Goal: Navigation & Orientation: Find specific page/section

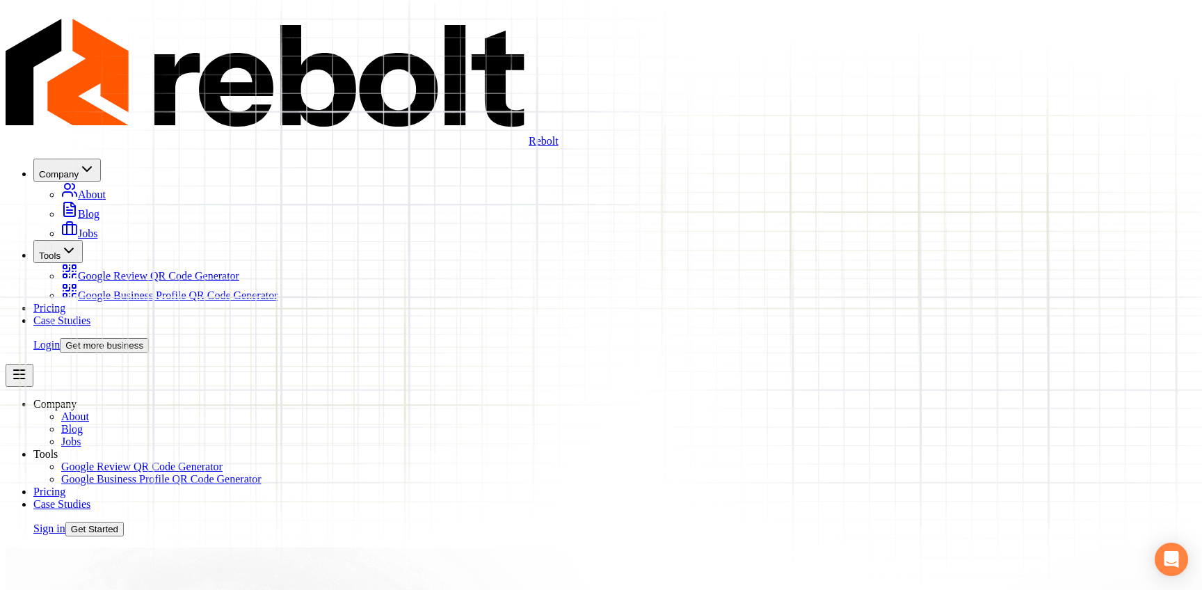
click at [60, 339] on link "Login" at bounding box center [46, 345] width 26 height 12
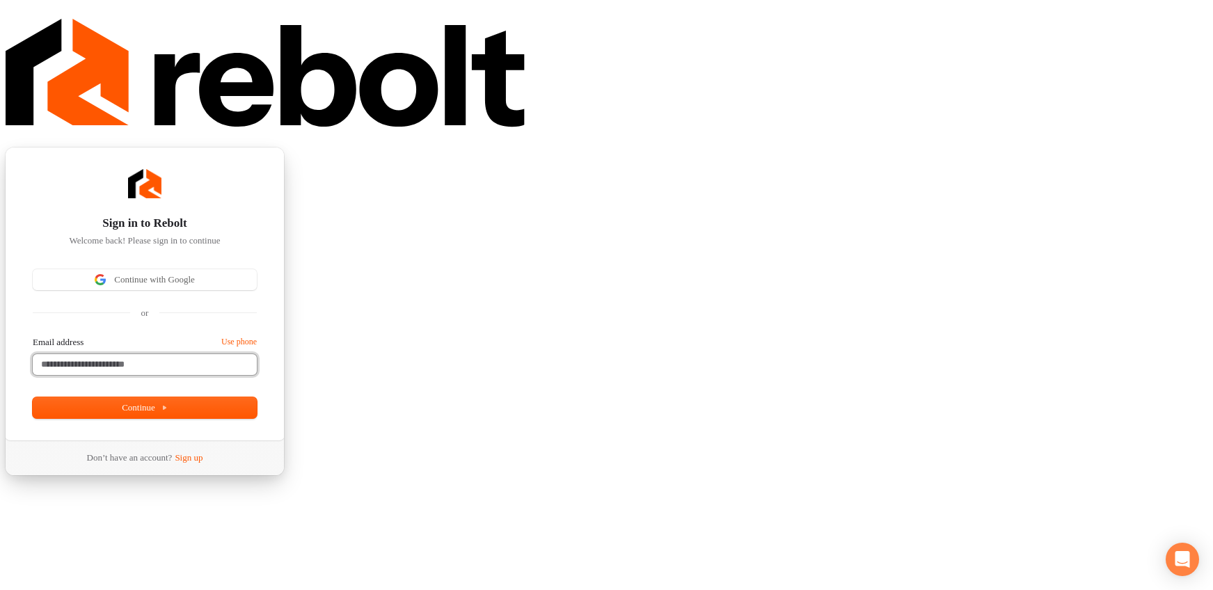
click at [257, 354] on input "Email address" at bounding box center [145, 364] width 224 height 21
click at [33, 336] on button "submit" at bounding box center [38, 338] width 11 height 4
type input "**********"
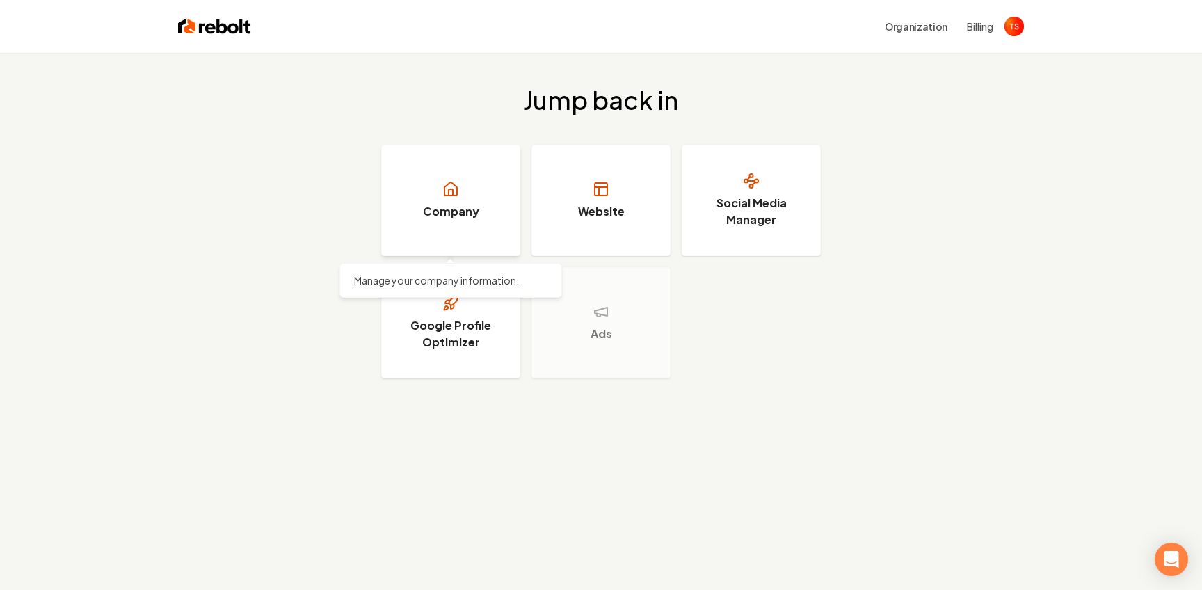
click at [490, 198] on link "Company" at bounding box center [450, 200] width 139 height 111
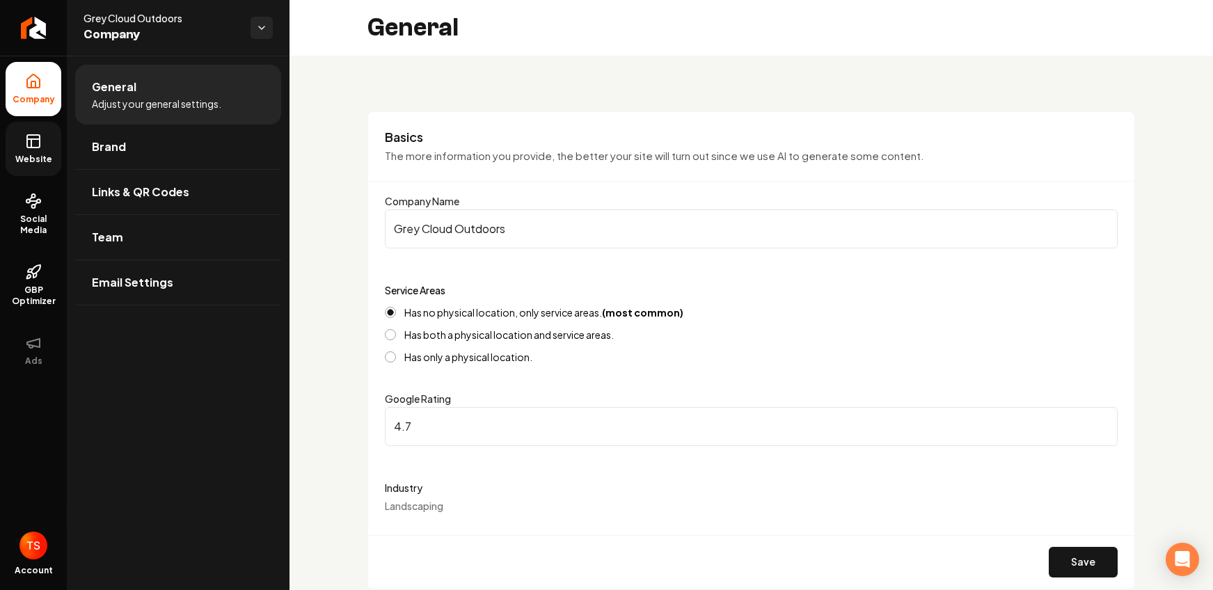
click at [35, 137] on icon at bounding box center [33, 141] width 17 height 17
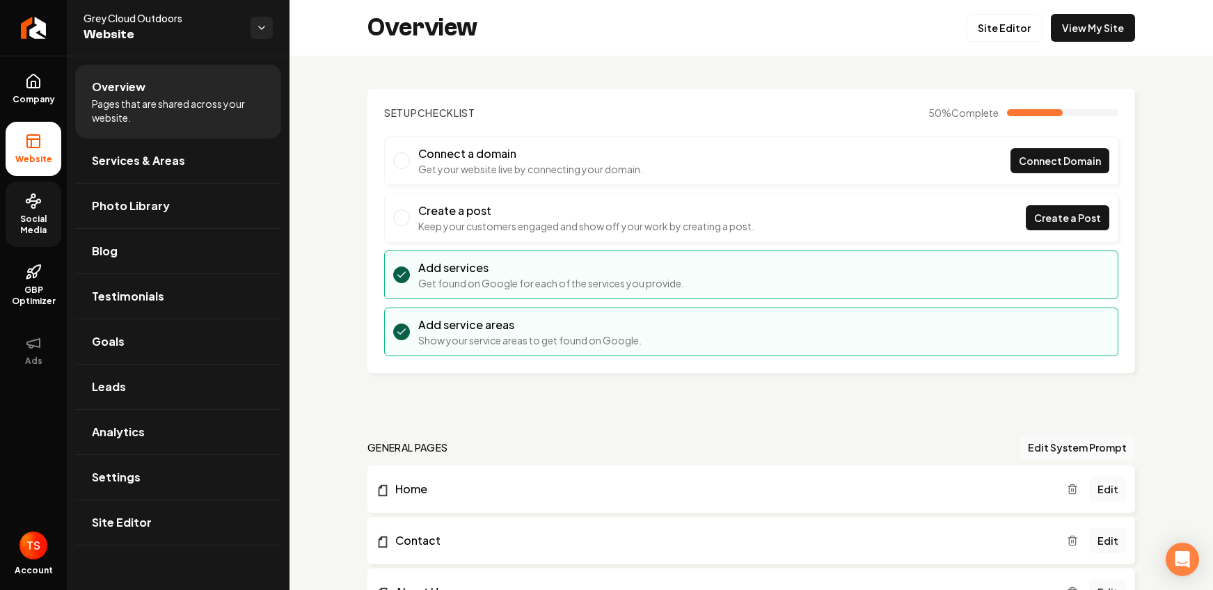
click at [26, 206] on icon at bounding box center [33, 201] width 17 height 17
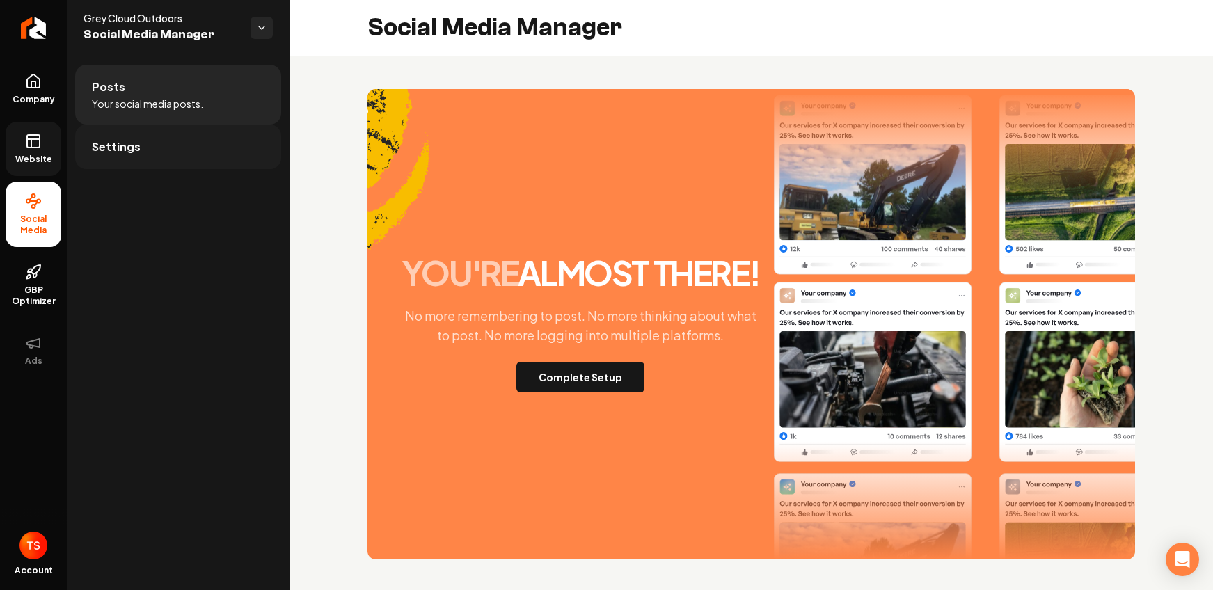
click at [180, 153] on link "Settings" at bounding box center [178, 147] width 206 height 45
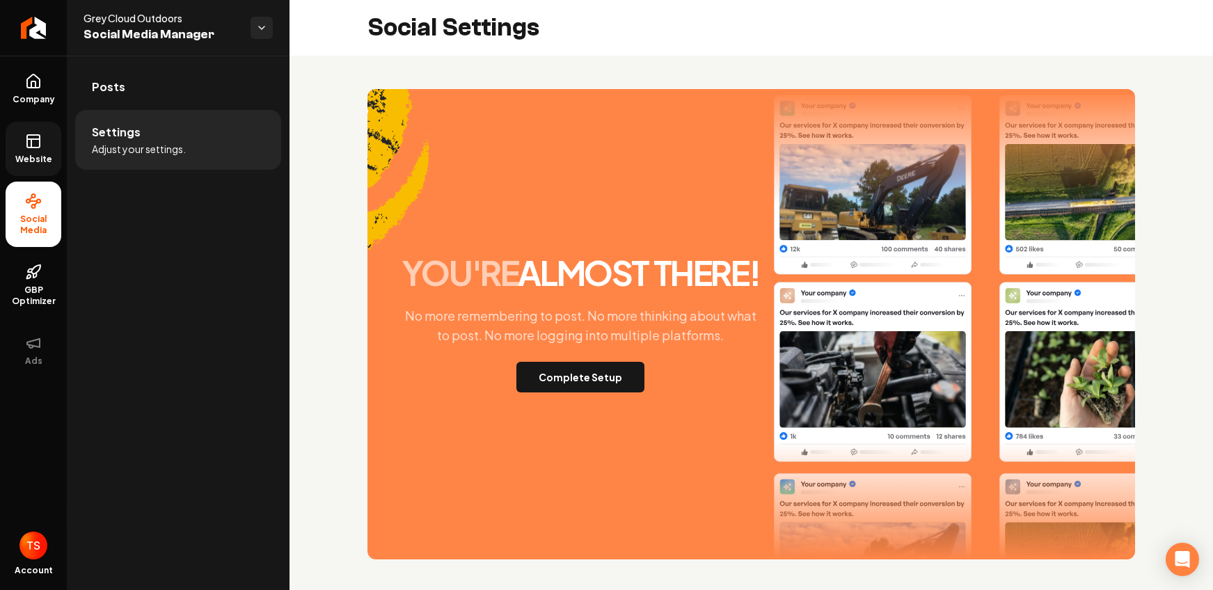
click at [43, 154] on span "Website" at bounding box center [34, 159] width 48 height 11
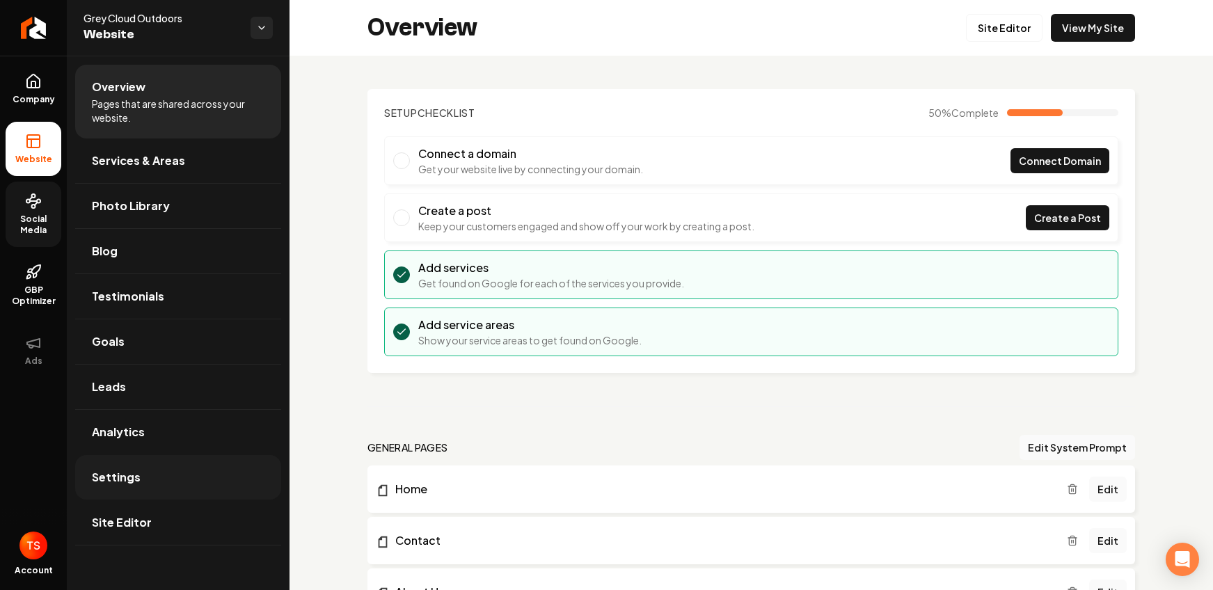
click at [177, 476] on link "Settings" at bounding box center [178, 477] width 206 height 45
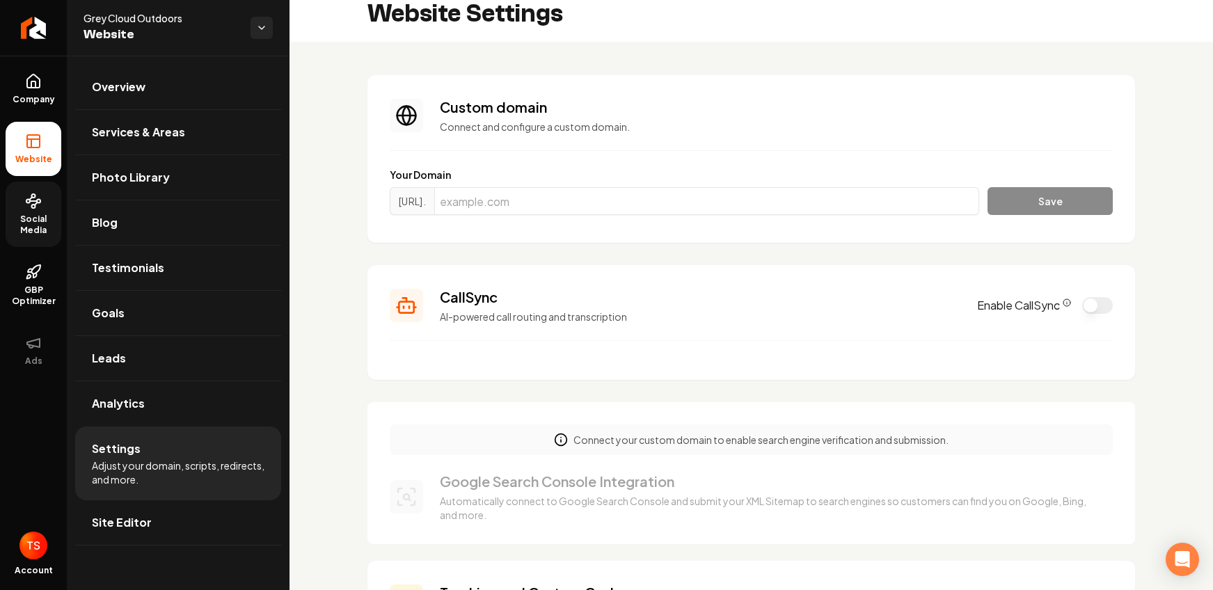
scroll to position [19, 0]
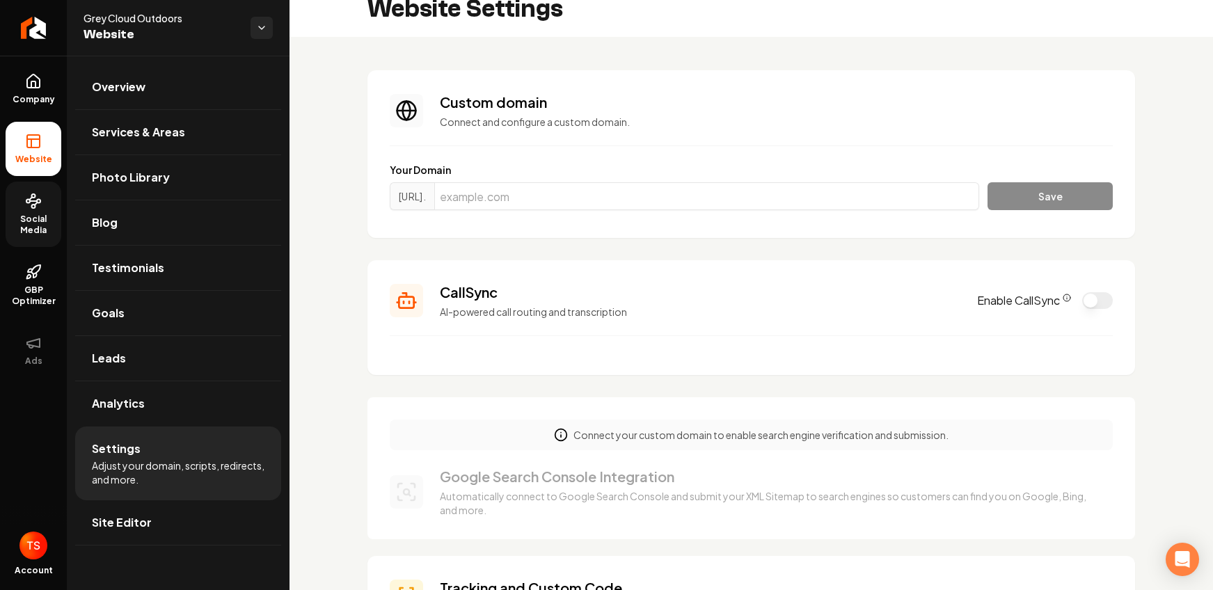
click at [29, 210] on link "Social Media" at bounding box center [34, 214] width 56 height 65
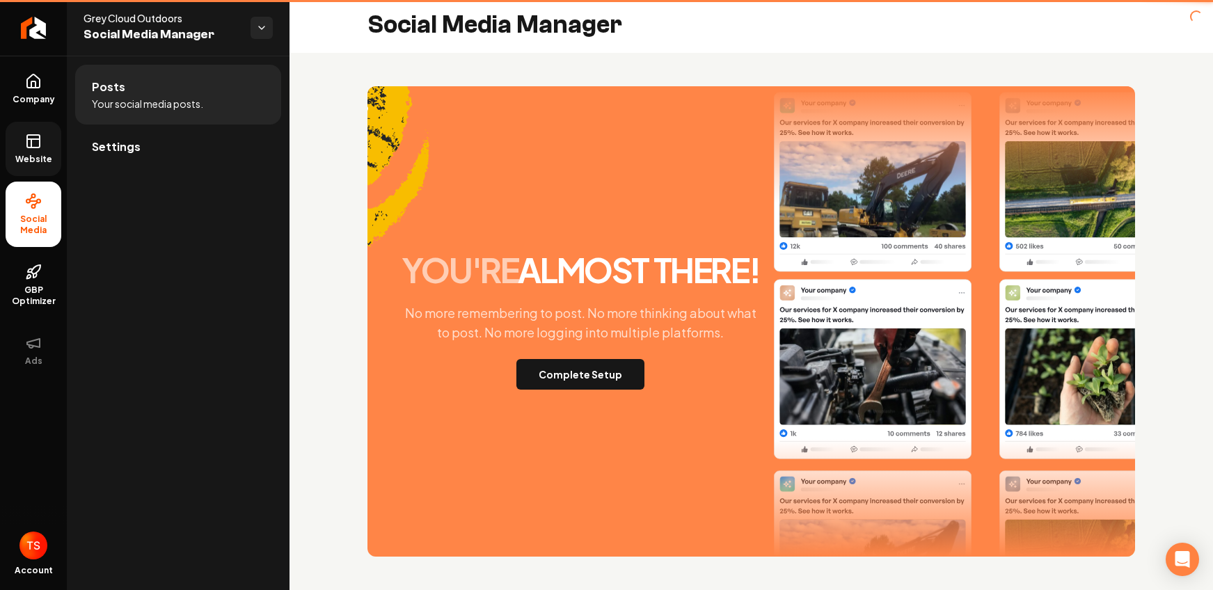
scroll to position [3, 0]
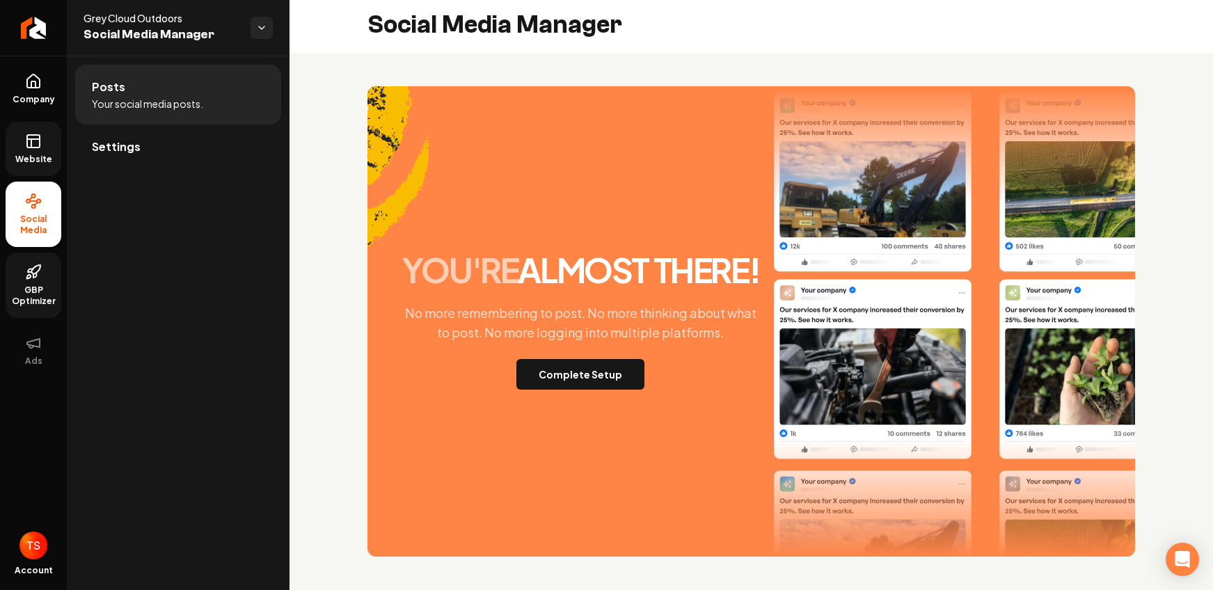
click at [27, 280] on link "GBP Optimizer" at bounding box center [34, 285] width 56 height 65
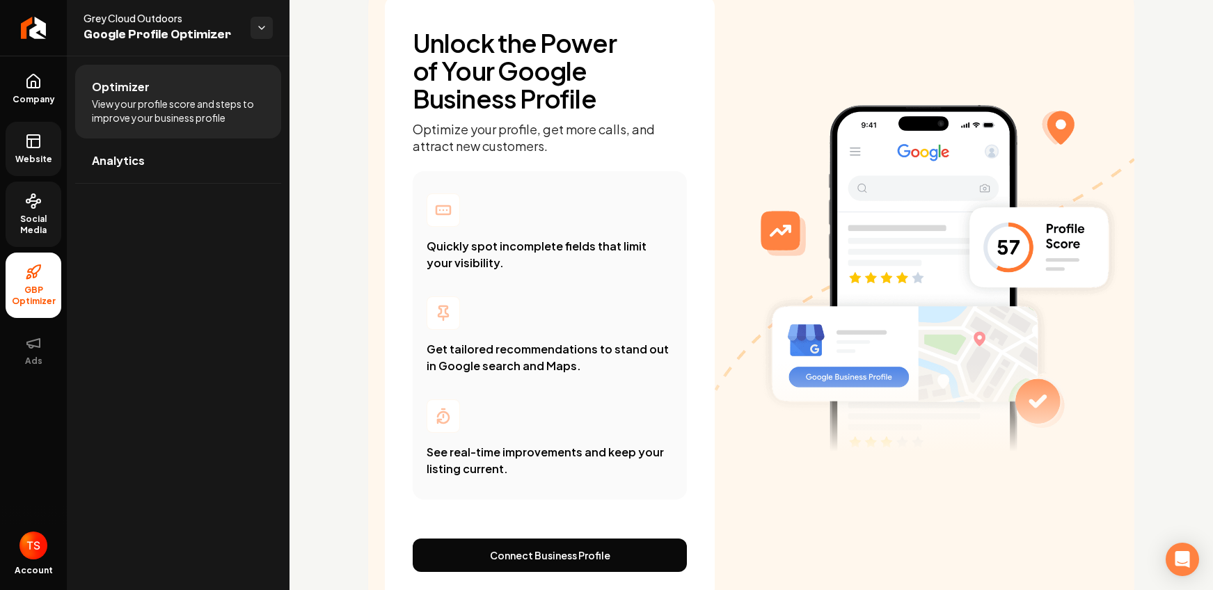
scroll to position [171, 0]
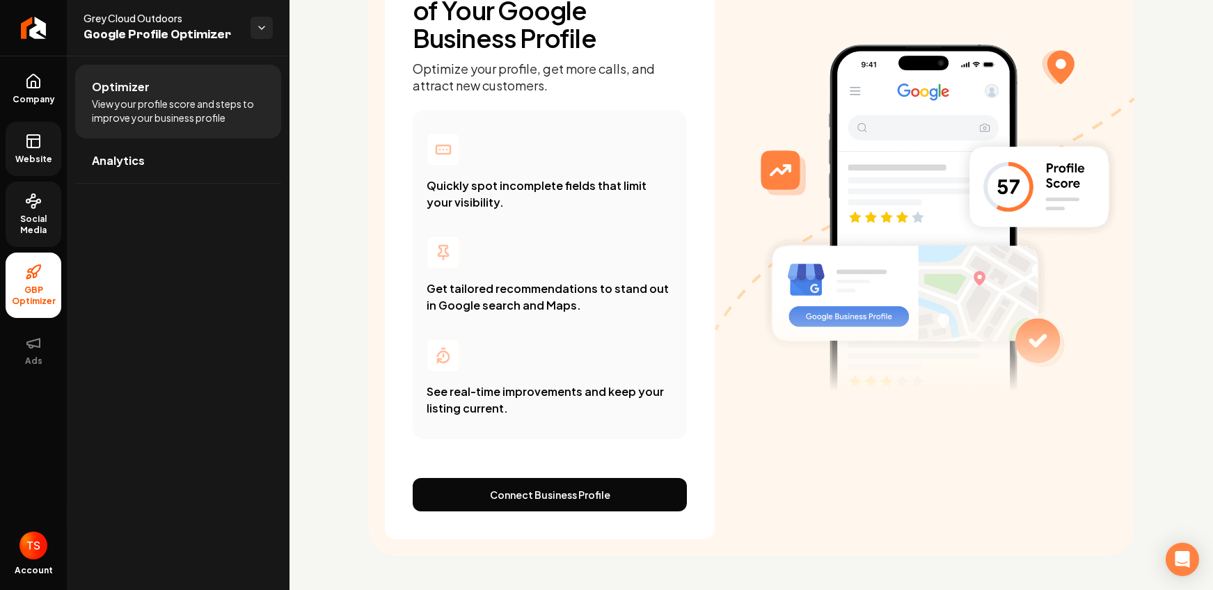
click at [37, 231] on span "Social Media" at bounding box center [34, 225] width 56 height 22
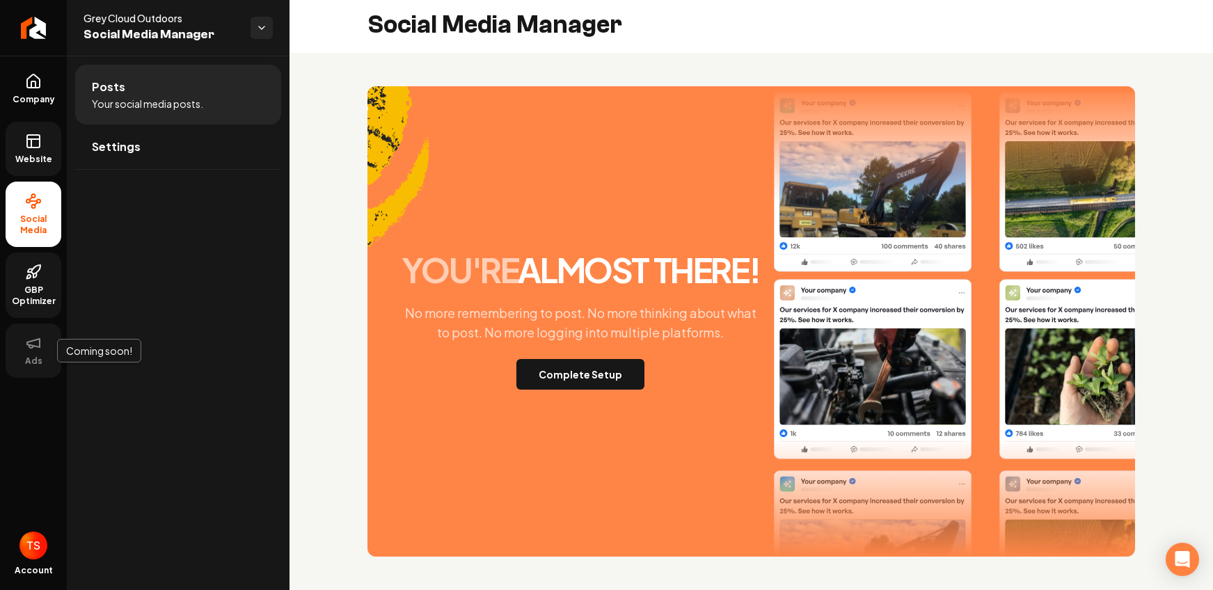
click at [24, 352] on button "Ads" at bounding box center [34, 351] width 56 height 54
click at [46, 142] on link "Website" at bounding box center [34, 149] width 56 height 54
